Goal: Task Accomplishment & Management: Use online tool/utility

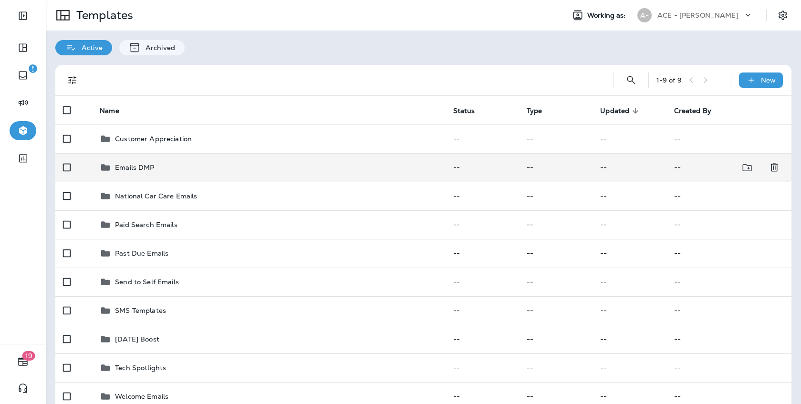
click at [311, 168] on div "Emails DMP" at bounding box center [269, 167] width 338 height 11
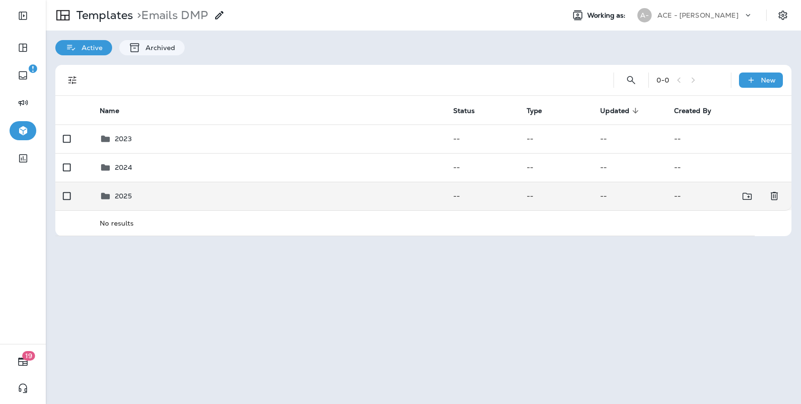
click at [277, 198] on div "2025" at bounding box center [269, 195] width 338 height 11
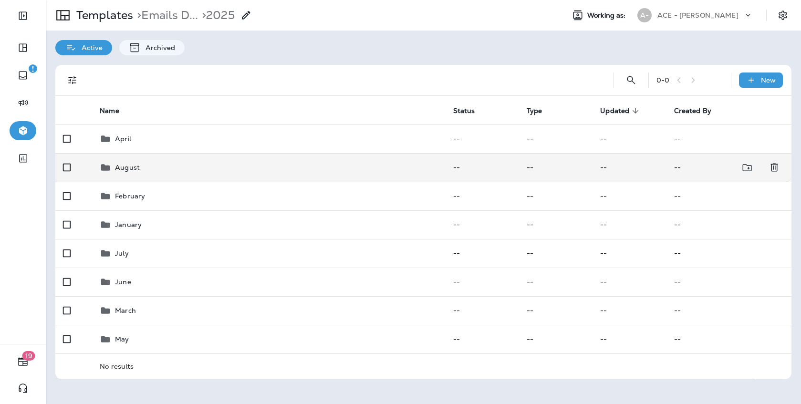
click at [270, 173] on div "August" at bounding box center [269, 167] width 338 height 11
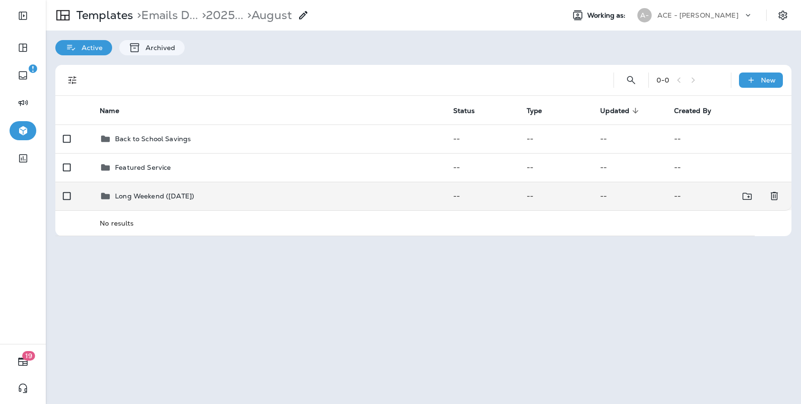
click at [266, 197] on div "Long Weekend ([DATE])" at bounding box center [269, 195] width 338 height 11
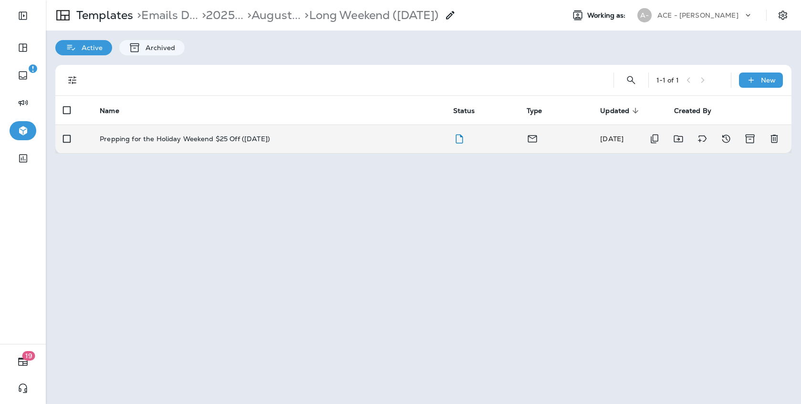
click at [271, 146] on td "Prepping for the Holiday Weekend $25 Off (Labor Day 2025)" at bounding box center [268, 138] width 353 height 29
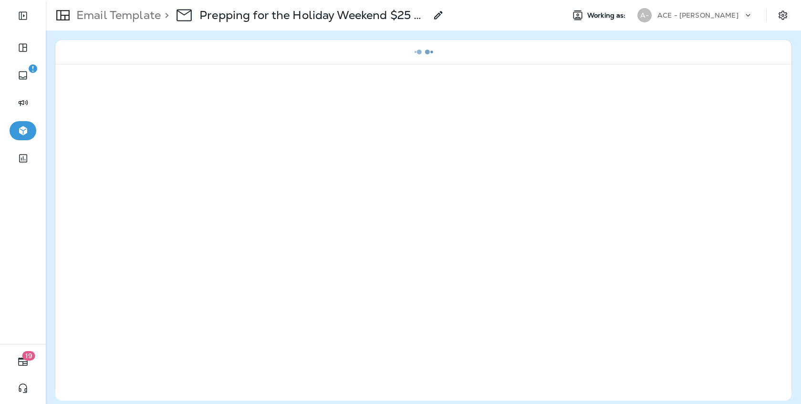
click at [444, 18] on icon at bounding box center [438, 15] width 11 height 11
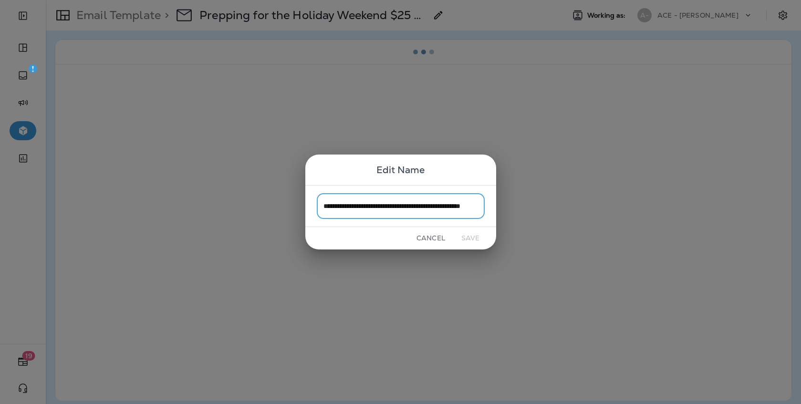
scroll to position [0, 41]
click at [406, 208] on input "**********" at bounding box center [401, 205] width 168 height 25
type input "**********"
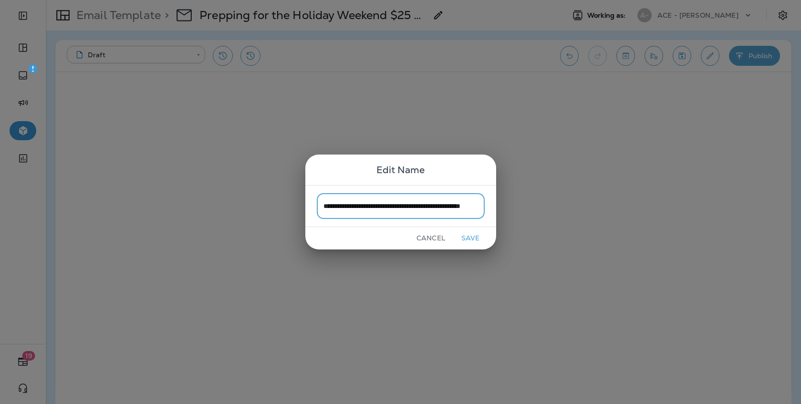
click at [472, 237] on button "Save" at bounding box center [471, 238] width 36 height 15
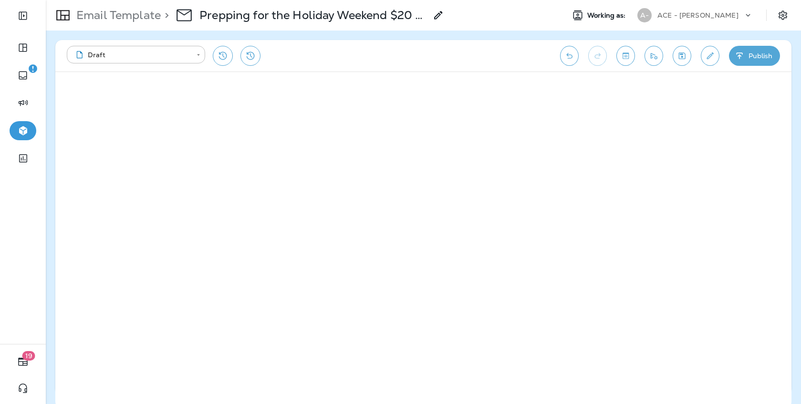
click at [678, 56] on icon "Save" at bounding box center [682, 56] width 10 height 10
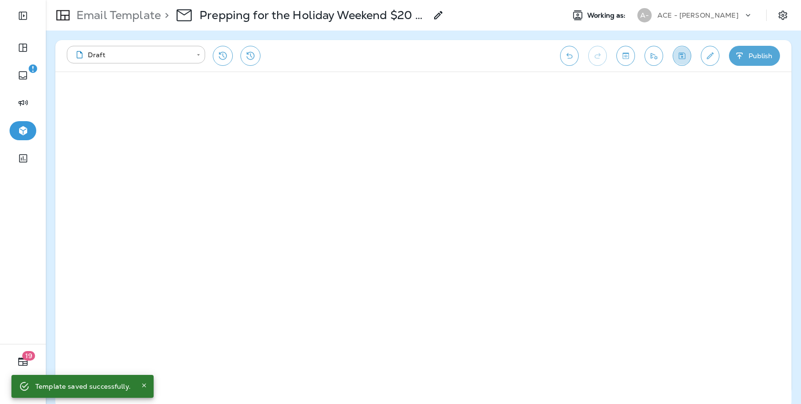
click at [686, 57] on icon "Save" at bounding box center [682, 56] width 10 height 10
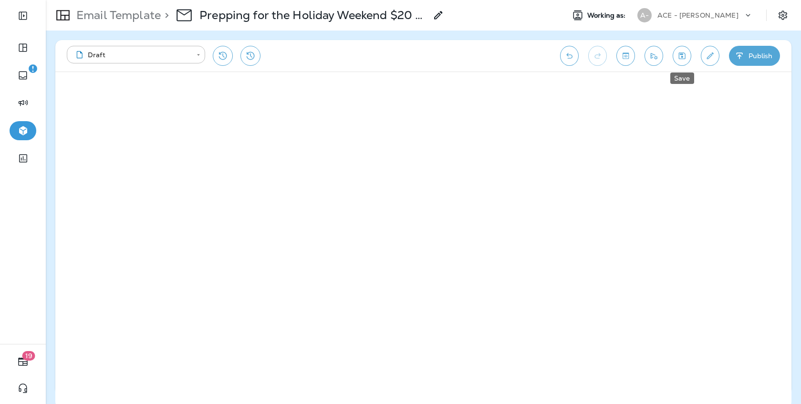
click at [685, 56] on icon "Save" at bounding box center [682, 56] width 10 height 10
click at [690, 52] on button "Save" at bounding box center [681, 56] width 19 height 20
click at [691, 59] on div "**********" at bounding box center [423, 55] width 736 height 31
click at [684, 58] on icon "Save" at bounding box center [682, 56] width 10 height 10
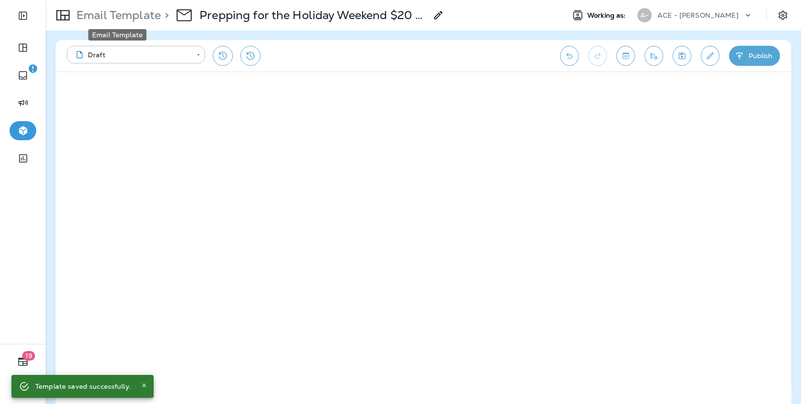
click at [108, 14] on p "Email Template" at bounding box center [116, 15] width 88 height 14
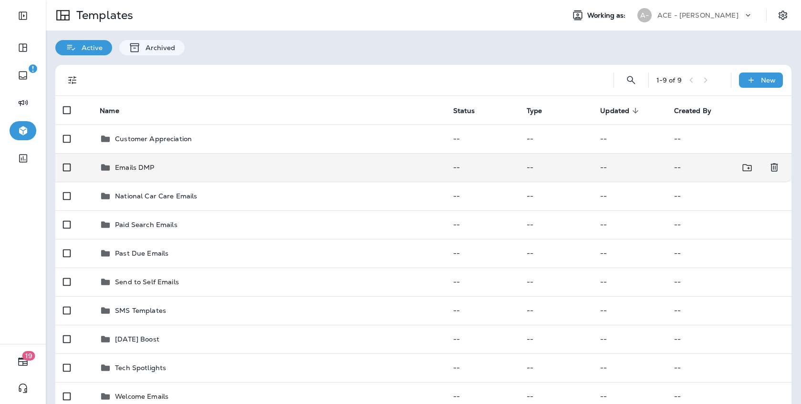
click at [250, 159] on td "Emails DMP" at bounding box center [268, 167] width 353 height 29
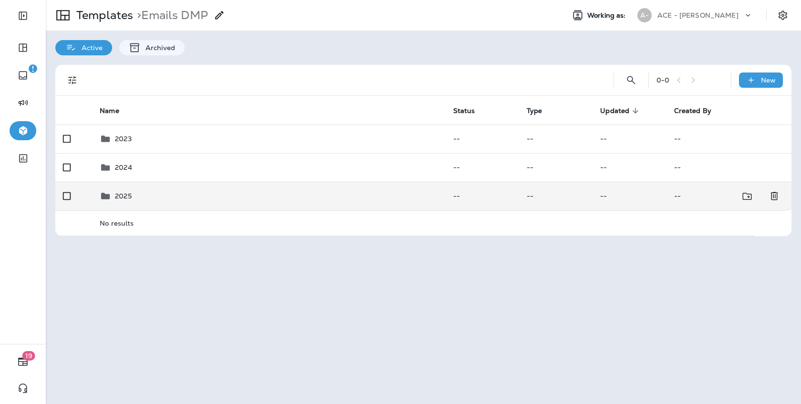
click at [331, 192] on div "2025" at bounding box center [269, 195] width 338 height 11
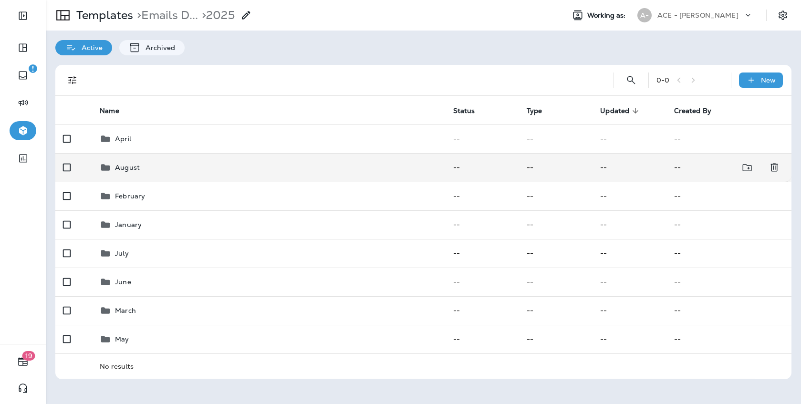
click at [312, 167] on div "August" at bounding box center [269, 167] width 338 height 11
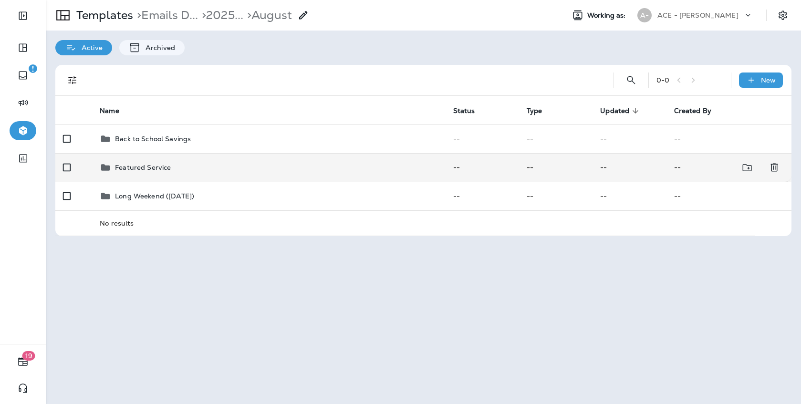
click at [299, 167] on div "Featured Service" at bounding box center [269, 167] width 338 height 11
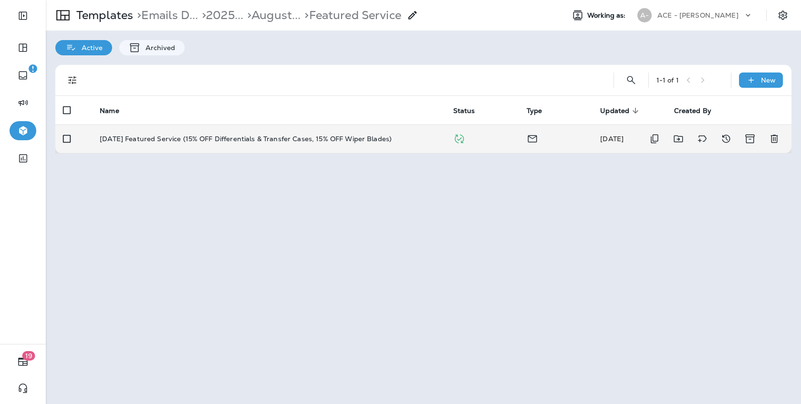
click at [300, 135] on p "[DATE] Featured Service (15% OFF Differentials & Transfer Cases, 15% OFF Wiper …" at bounding box center [246, 139] width 292 height 8
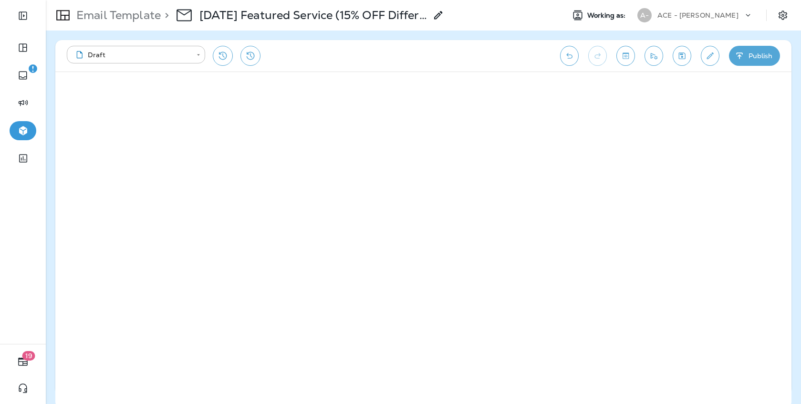
click at [104, 17] on p "Email Template" at bounding box center [116, 15] width 88 height 14
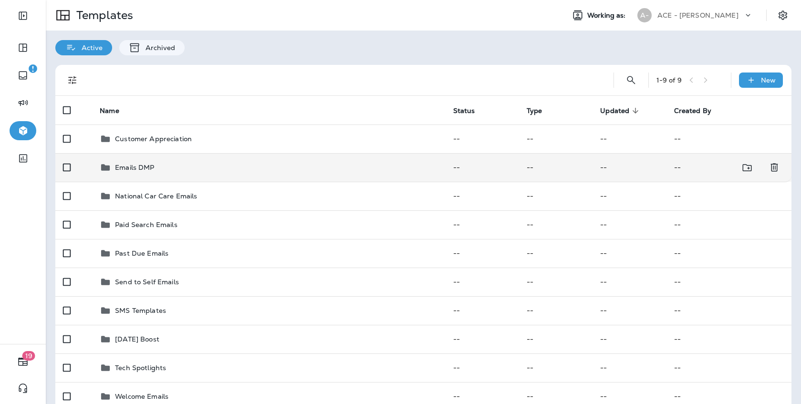
click at [181, 172] on div "Emails DMP" at bounding box center [269, 167] width 338 height 11
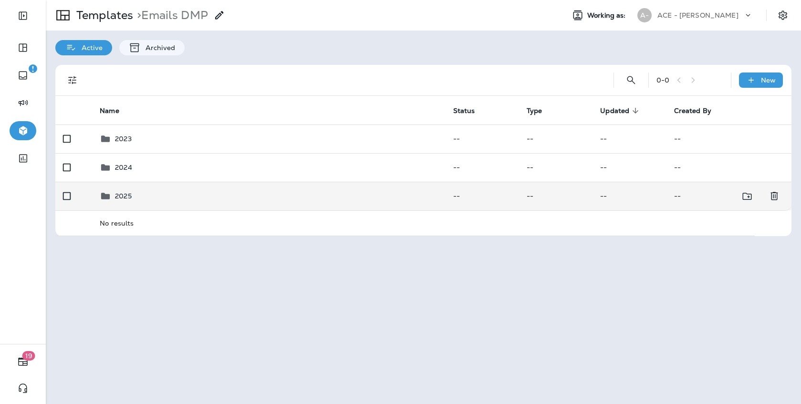
click at [181, 199] on div "2025" at bounding box center [269, 195] width 338 height 11
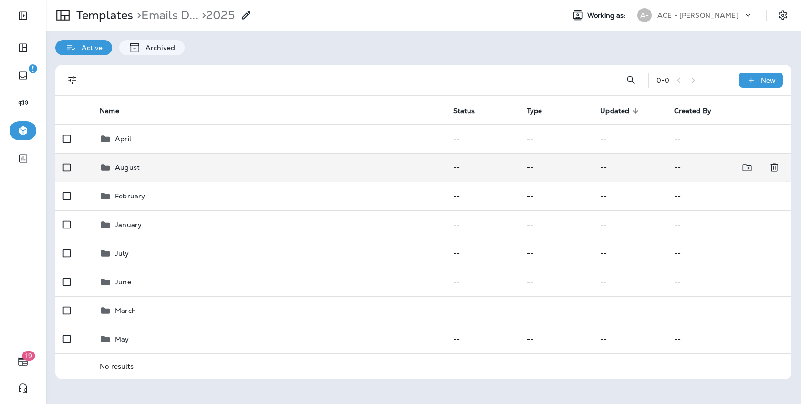
click at [187, 165] on div "August" at bounding box center [269, 167] width 338 height 11
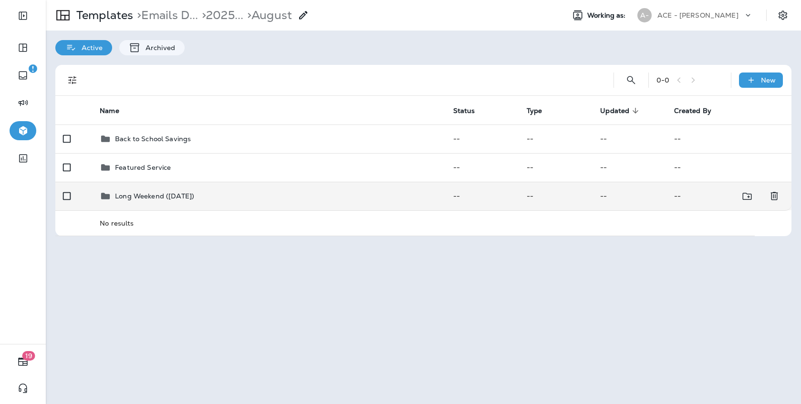
click at [191, 196] on p "Long Weekend ([DATE])" at bounding box center [154, 196] width 79 height 8
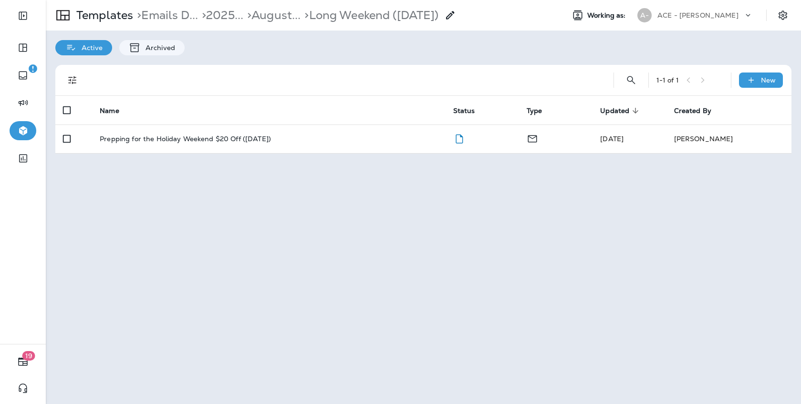
click at [241, 123] on th "Name" at bounding box center [268, 110] width 353 height 29
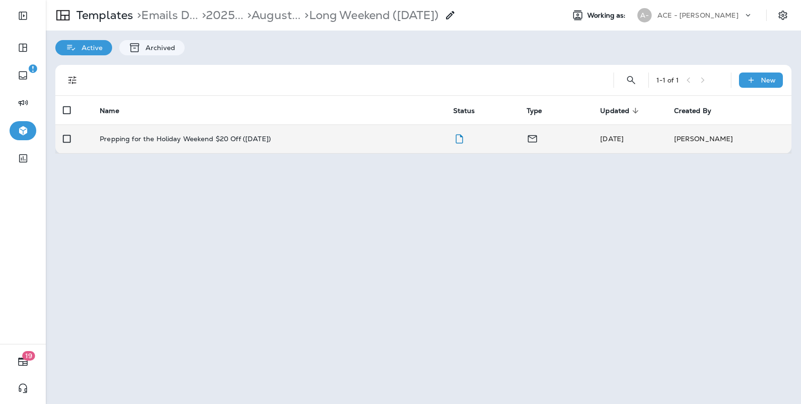
click at [242, 139] on p "Prepping for the Holiday Weekend $20 Off ([DATE])" at bounding box center [185, 139] width 171 height 8
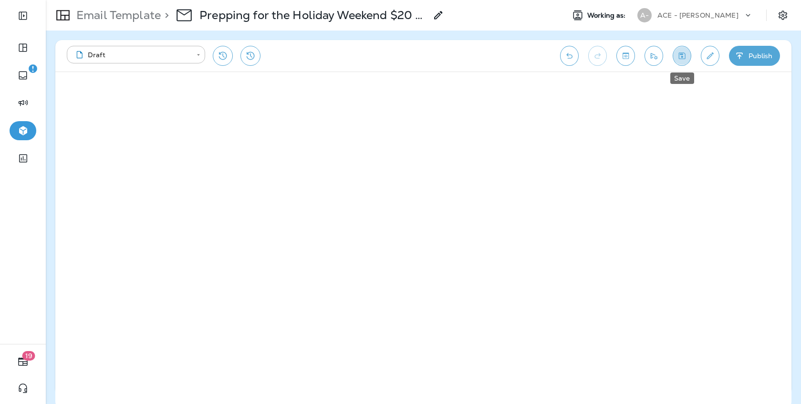
click at [682, 54] on icon "Save" at bounding box center [682, 55] width 7 height 7
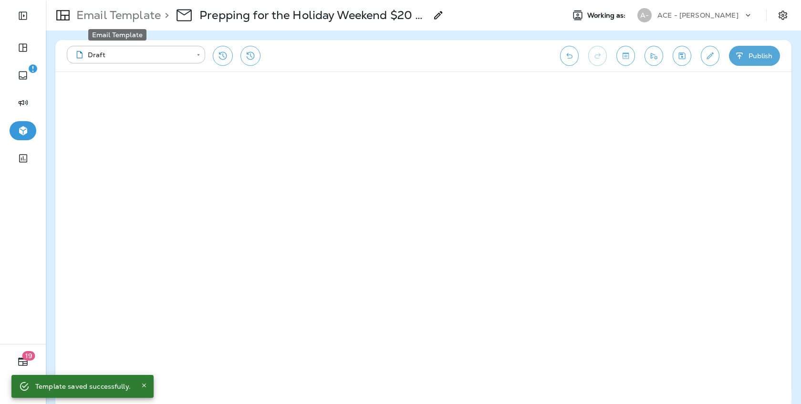
click at [136, 19] on p "Email Template" at bounding box center [116, 15] width 88 height 14
